Goal: Transaction & Acquisition: Purchase product/service

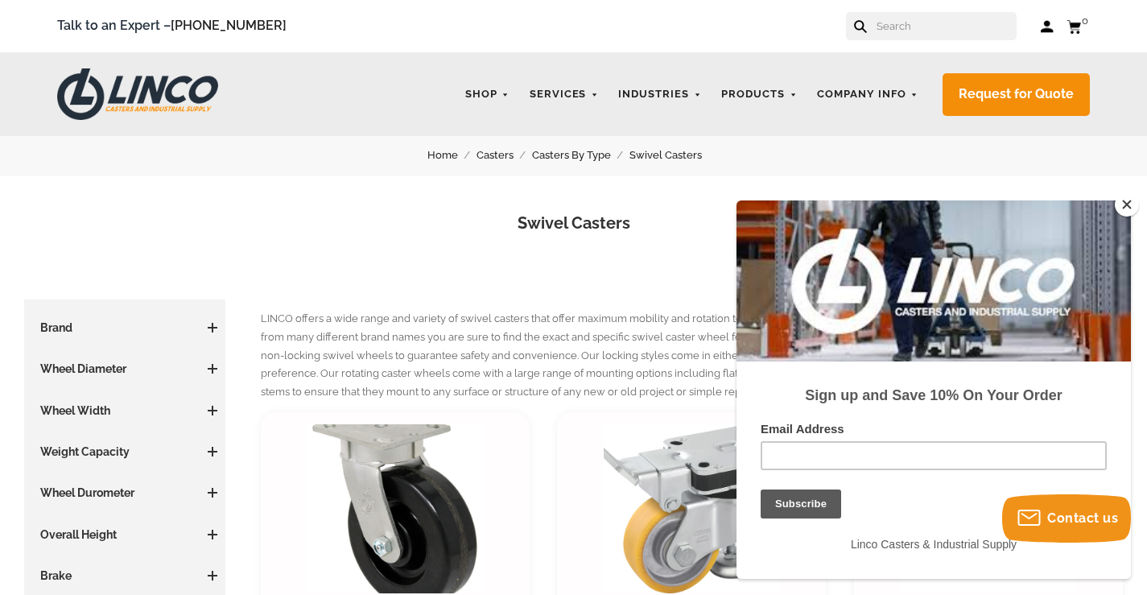
click at [212, 328] on span at bounding box center [213, 328] width 2 height 10
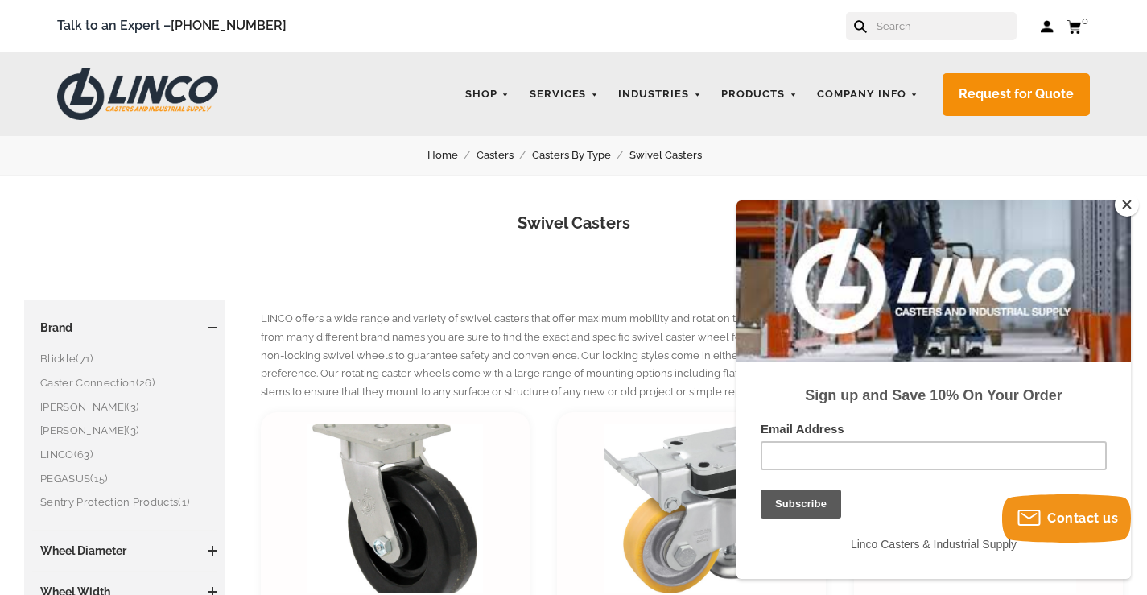
click at [212, 328] on span at bounding box center [213, 328] width 2 height 10
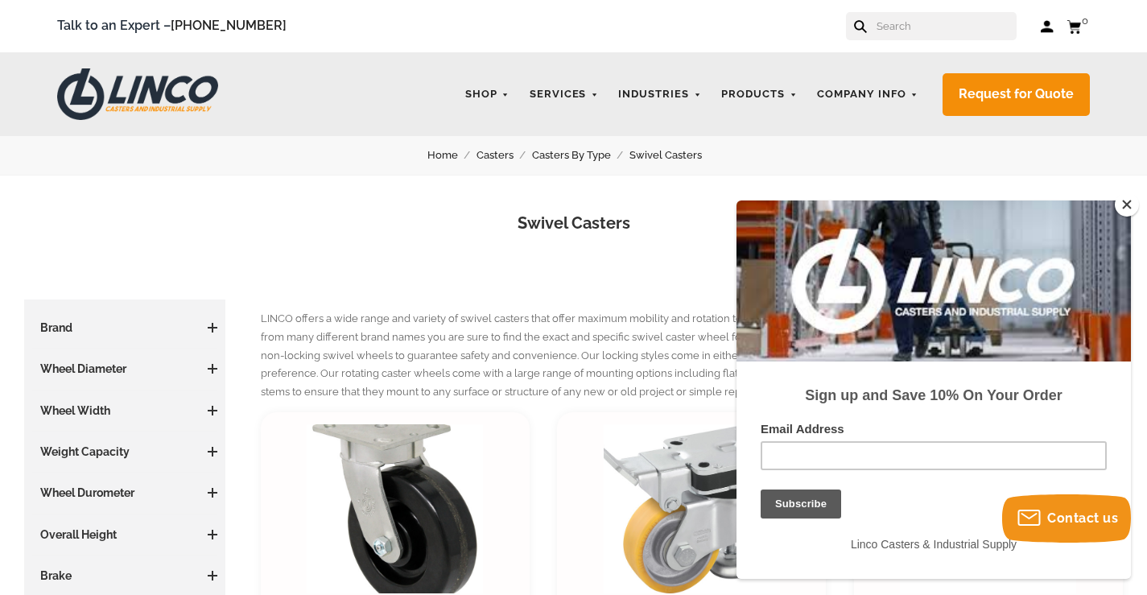
click at [212, 372] on span at bounding box center [213, 369] width 2 height 10
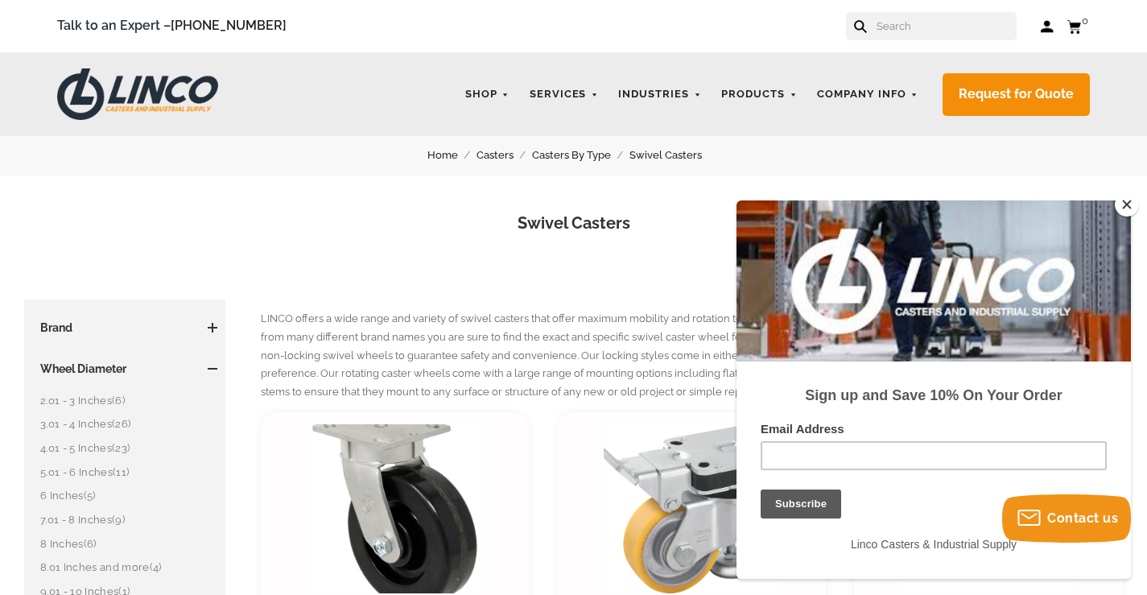
click at [63, 493] on link "6 Inches (5)" at bounding box center [128, 496] width 177 height 18
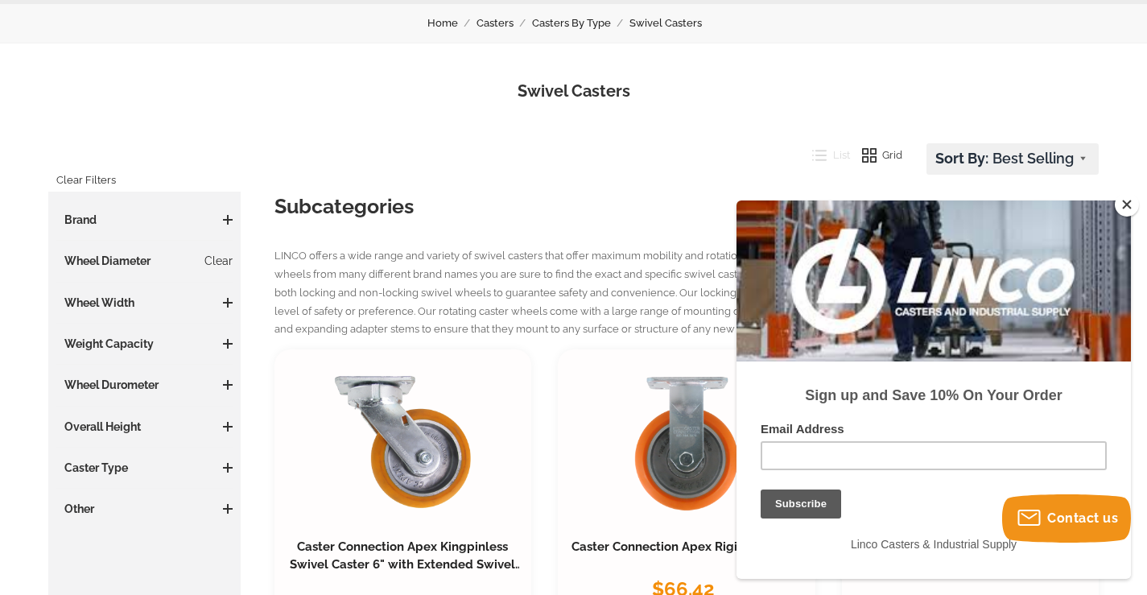
scroll to position [161, 0]
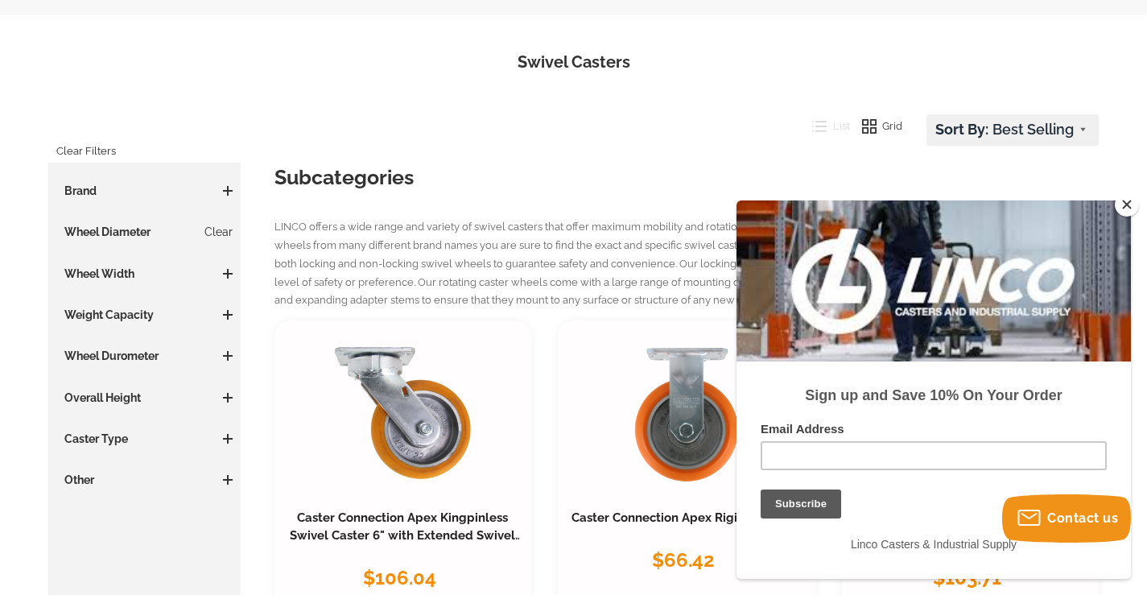
click at [225, 274] on span at bounding box center [228, 274] width 10 height 2
click at [85, 306] on link "2 Inches (5)" at bounding box center [148, 305] width 168 height 18
click at [225, 313] on span at bounding box center [228, 315] width 10 height 10
click at [224, 395] on span at bounding box center [228, 398] width 10 height 10
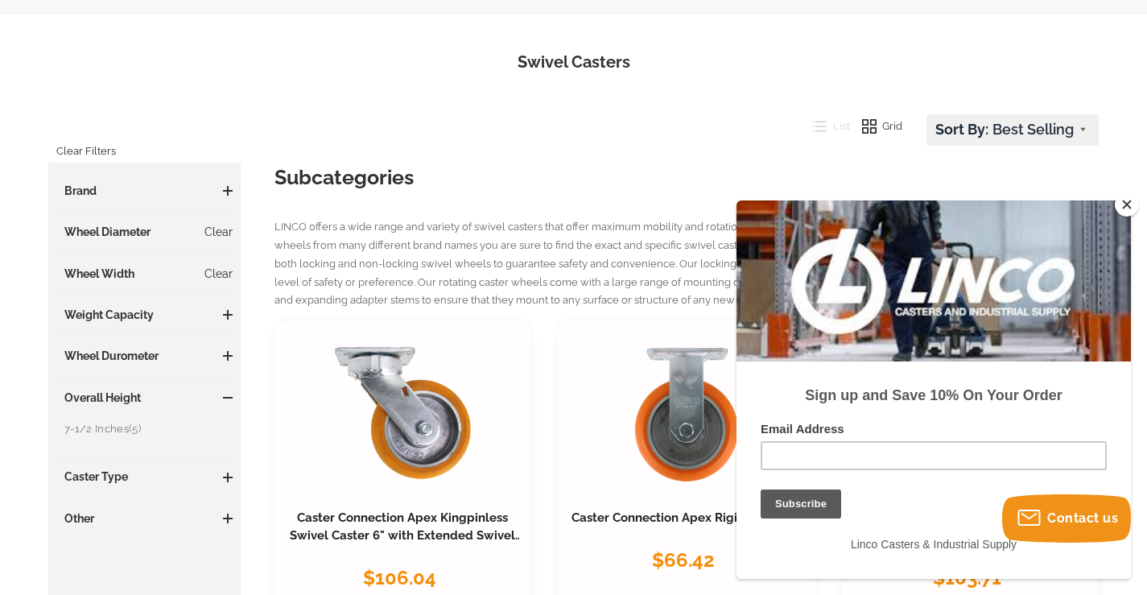
click at [101, 431] on link "7-1/2 Inches (5)" at bounding box center [148, 429] width 168 height 18
click at [227, 439] on span at bounding box center [228, 439] width 10 height 2
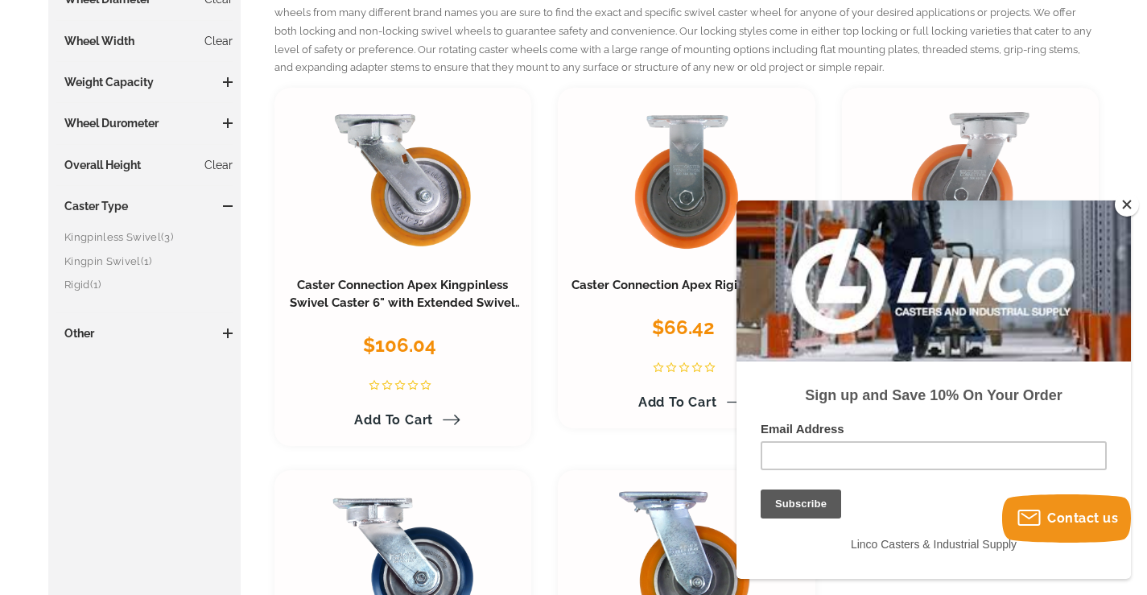
scroll to position [483, 0]
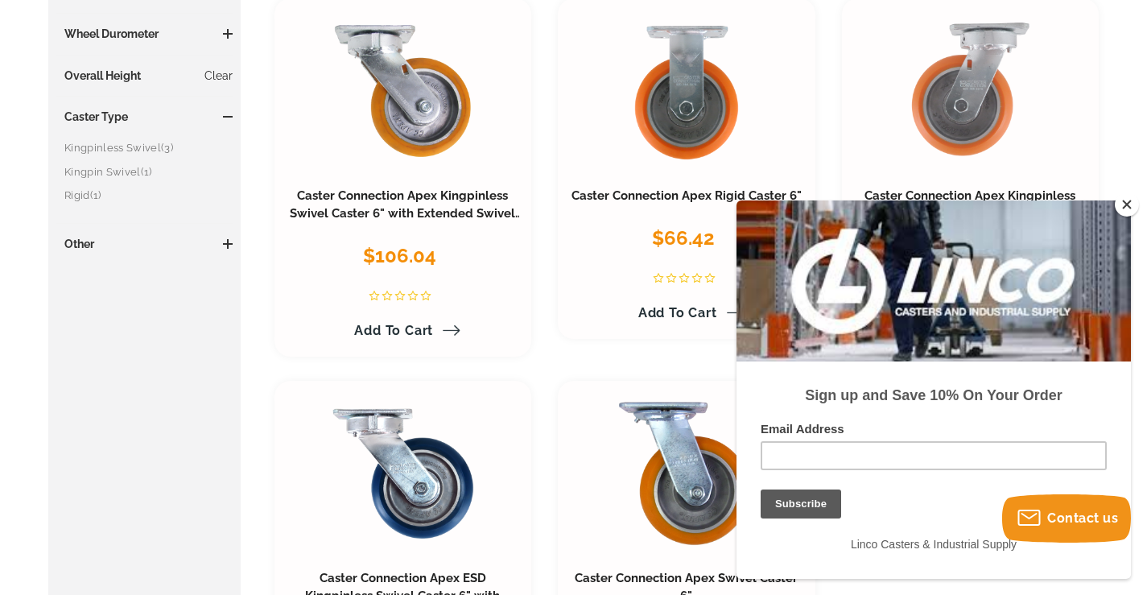
click at [1122, 203] on button "Close" at bounding box center [1127, 204] width 24 height 24
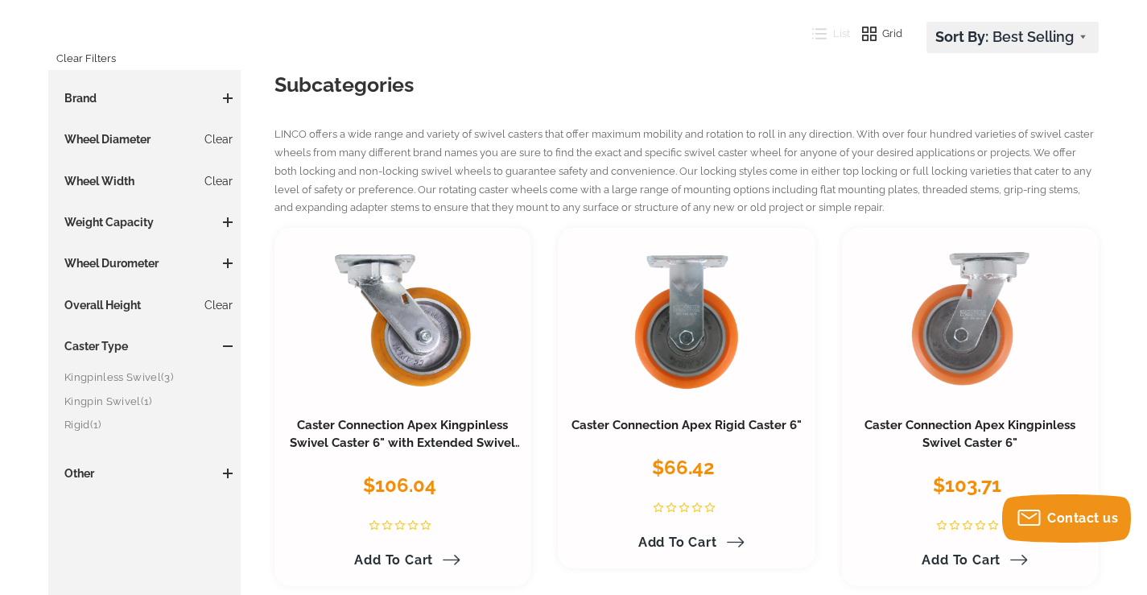
scroll to position [80, 0]
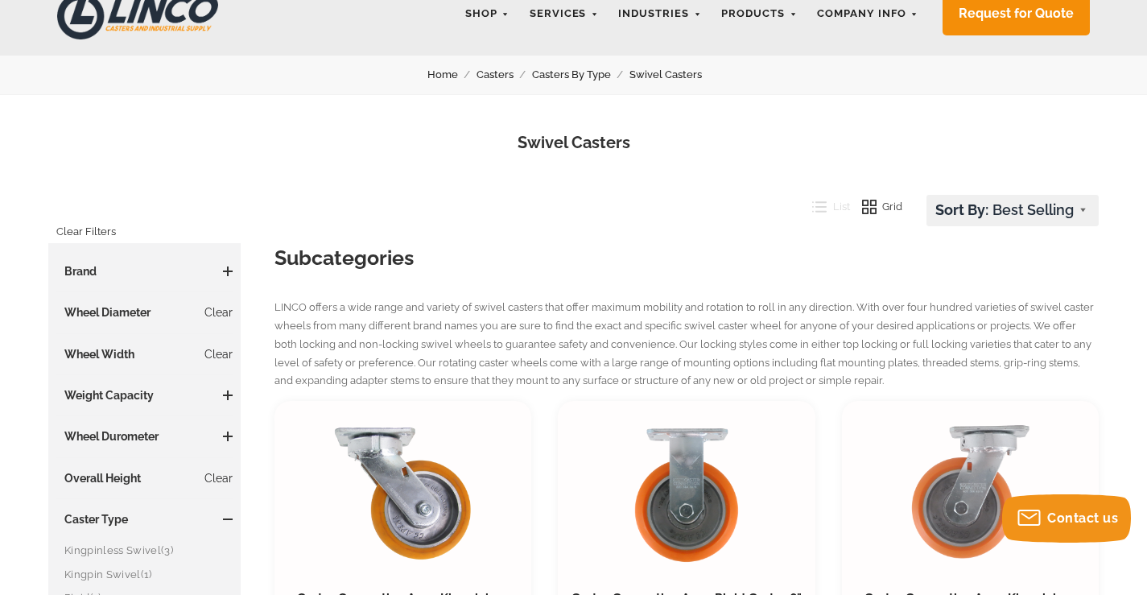
scroll to position [161, 0]
